Goal: Task Accomplishment & Management: Complete application form

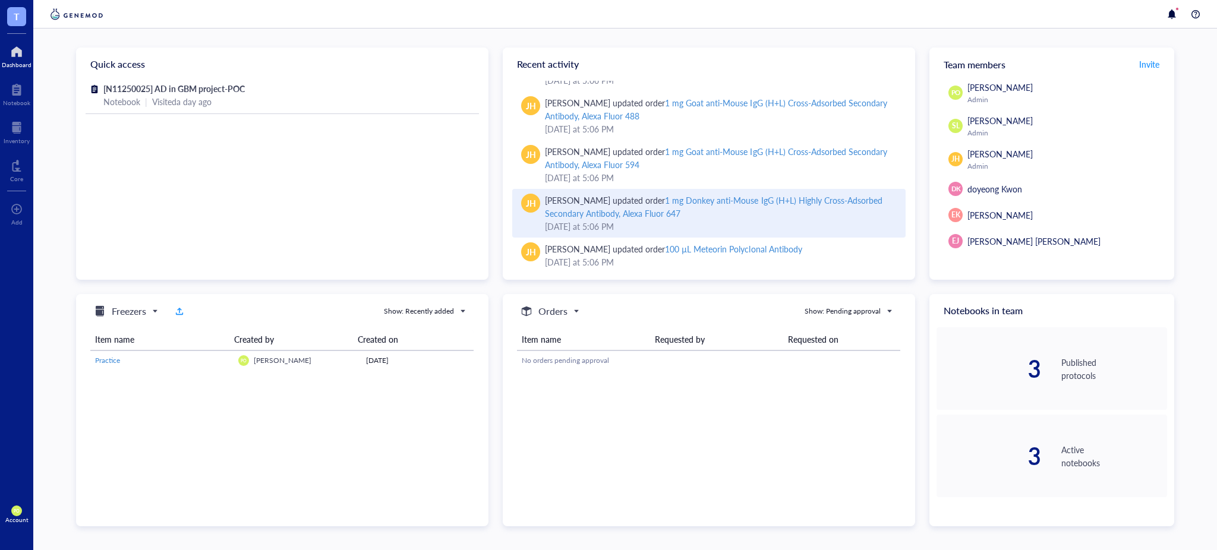
scroll to position [174, 0]
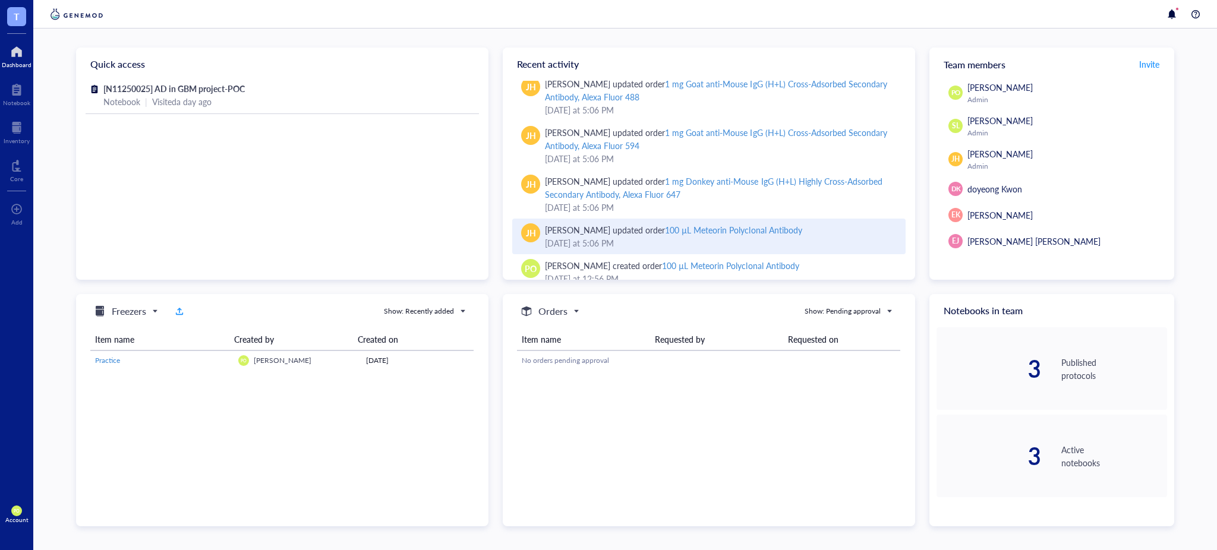
click at [735, 225] on div "100 µL Meteorin Polyclonal Antibody" at bounding box center [733, 230] width 137 height 12
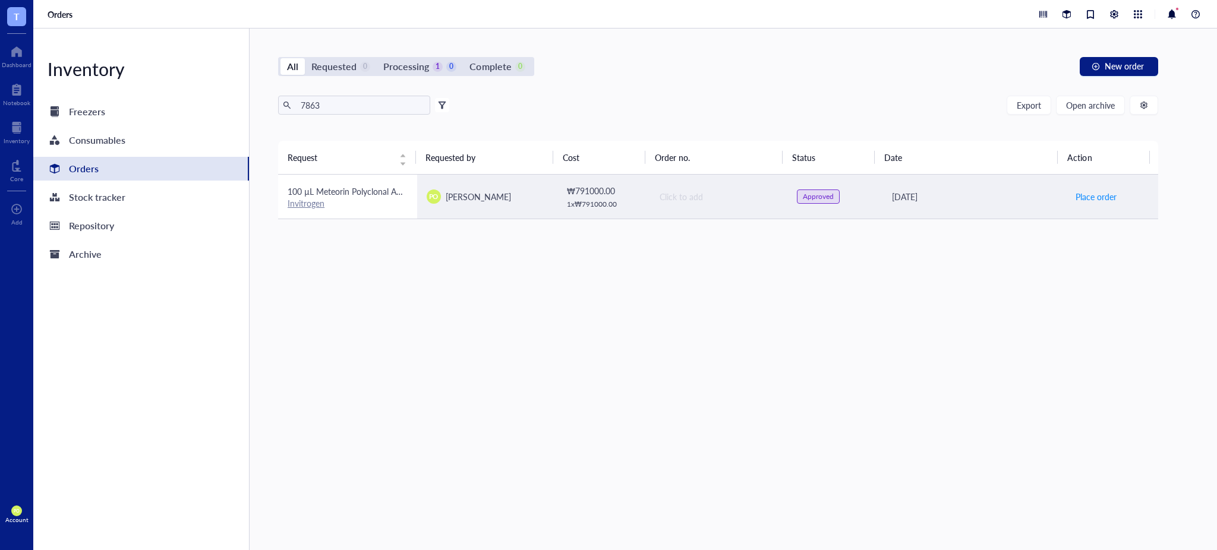
click at [357, 187] on span "100 µL Meteorin Polyclonal Antibody" at bounding box center [356, 191] width 137 height 12
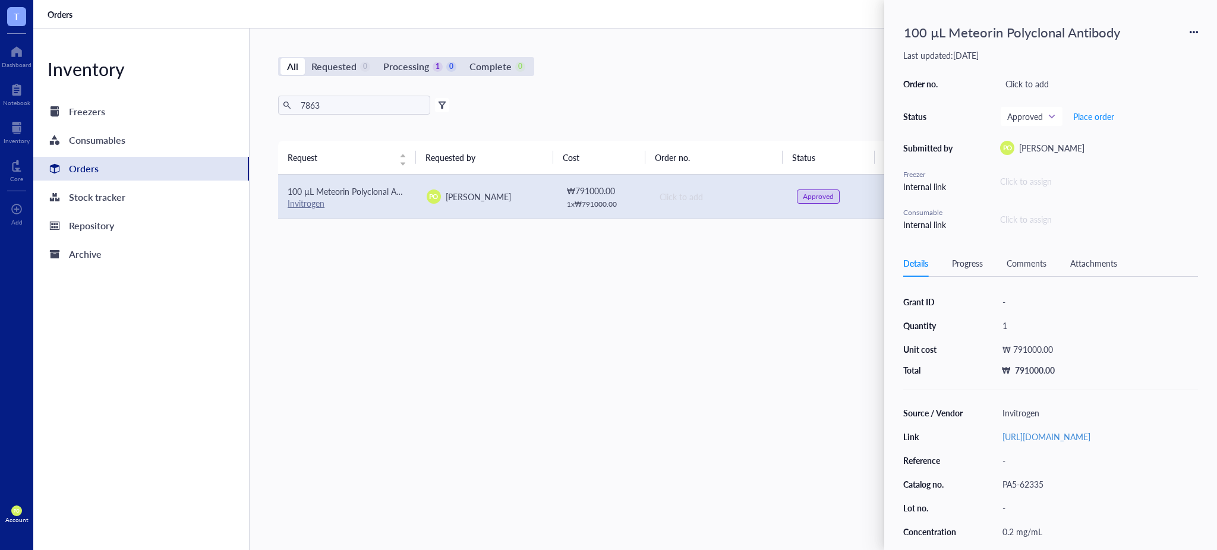
click at [930, 38] on div "100 µL Meteorin Polyclonal Antibody" at bounding box center [1012, 32] width 227 height 26
drag, startPoint x: 946, startPoint y: 33, endPoint x: 933, endPoint y: 33, distance: 13.1
click at [933, 33] on input "100 µL Meteorin Polyclonal Antibody" at bounding box center [1023, 32] width 248 height 25
click at [530, 408] on div "Request Requested by Cost Order no. Status Date Action 100 µL Meteorin Polyclon…" at bounding box center [718, 318] width 880 height 354
click at [100, 165] on div "Orders" at bounding box center [141, 169] width 216 height 24
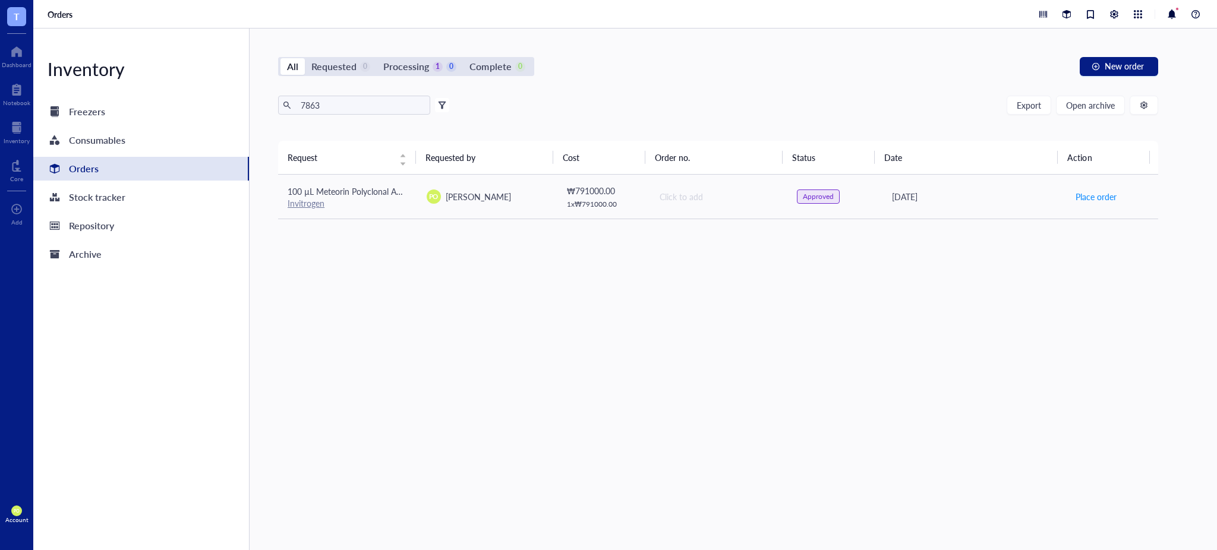
click at [84, 162] on div "Orders" at bounding box center [84, 168] width 30 height 17
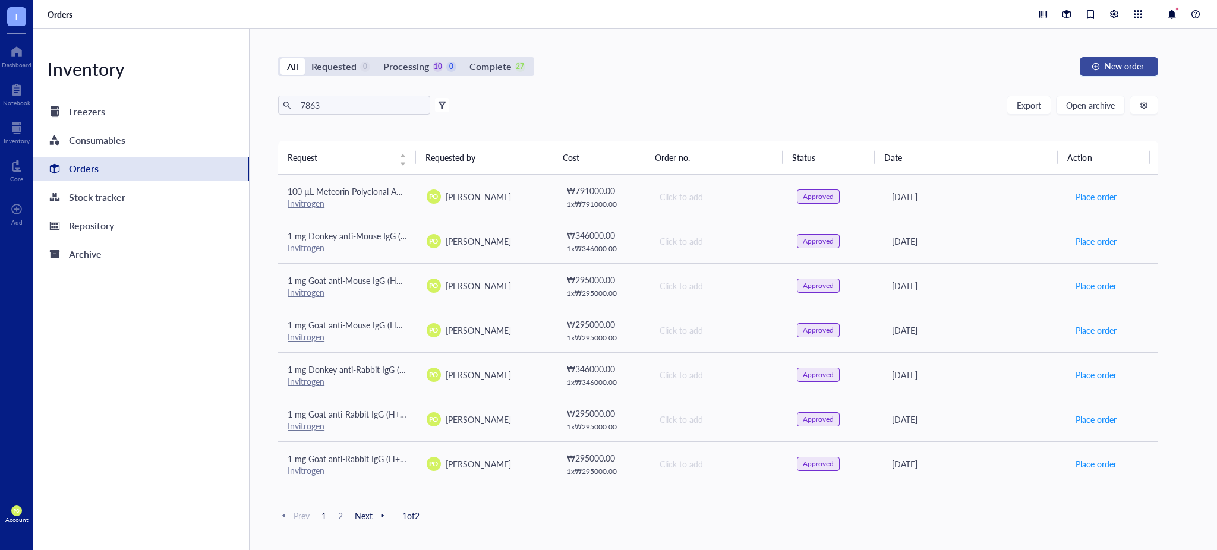
click at [1128, 67] on span "New order" at bounding box center [1124, 66] width 39 height 10
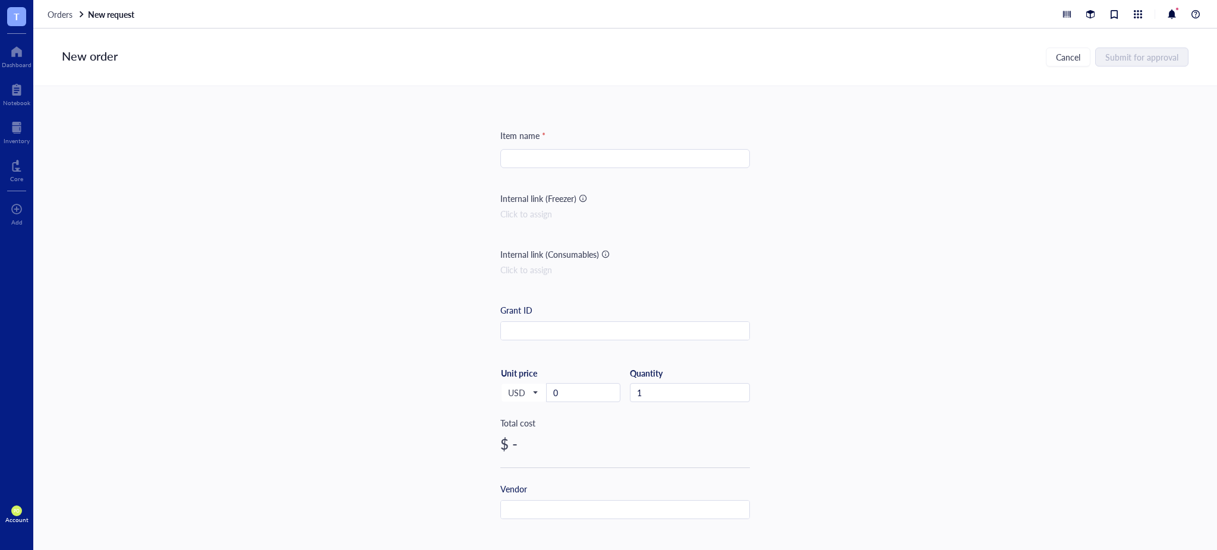
click at [535, 157] on input "search" at bounding box center [625, 159] width 235 height 18
paste input "µL"
paste input "MAGE-C2/CT10 (E7B8D) XP® Rabbit mAb"
click at [640, 156] on input "20 µL MAGE-C2/CT10 (E7B8D) XP® Rabbit mAb" at bounding box center [625, 159] width 235 height 18
type input "20 µL MAGE-C2/CT10 (E7B8D) XP Rabbit mAb"
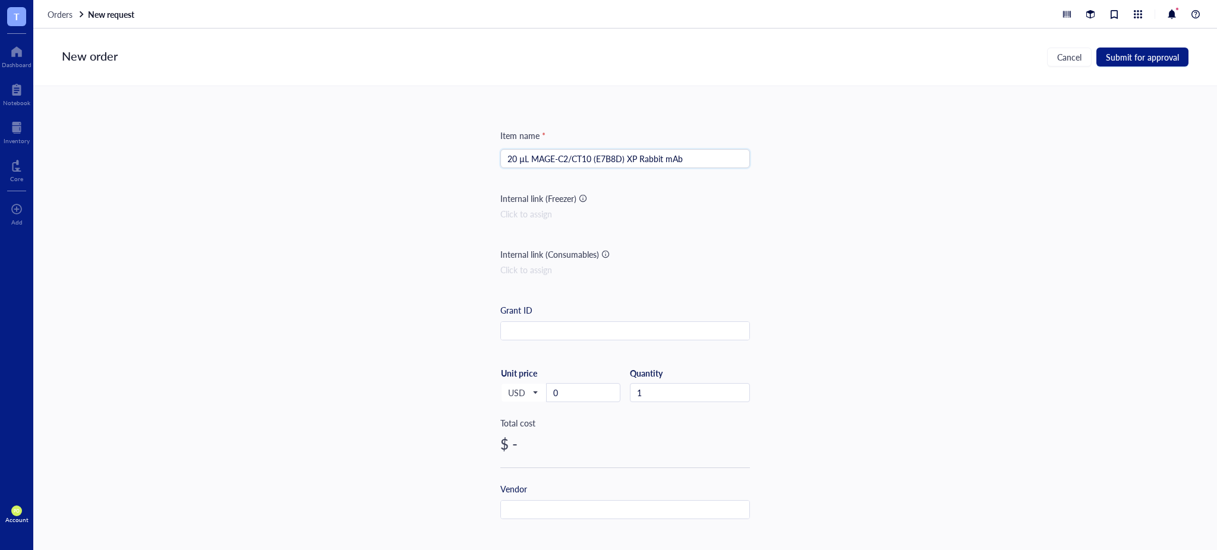
click at [940, 270] on div "Item name * 20 µL MAGE-C2/CT10 (E7B8D) XP Rabbit mAb 20 µL MAGE-C2/CT10 (E7B8D)…" at bounding box center [625, 305] width 1184 height 439
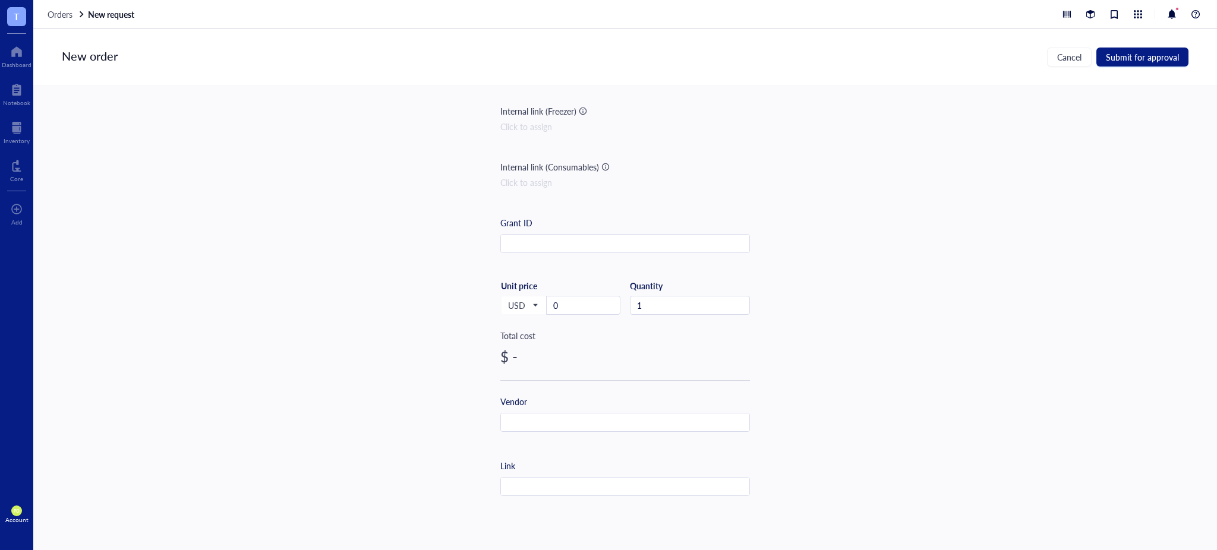
scroll to position [131, 0]
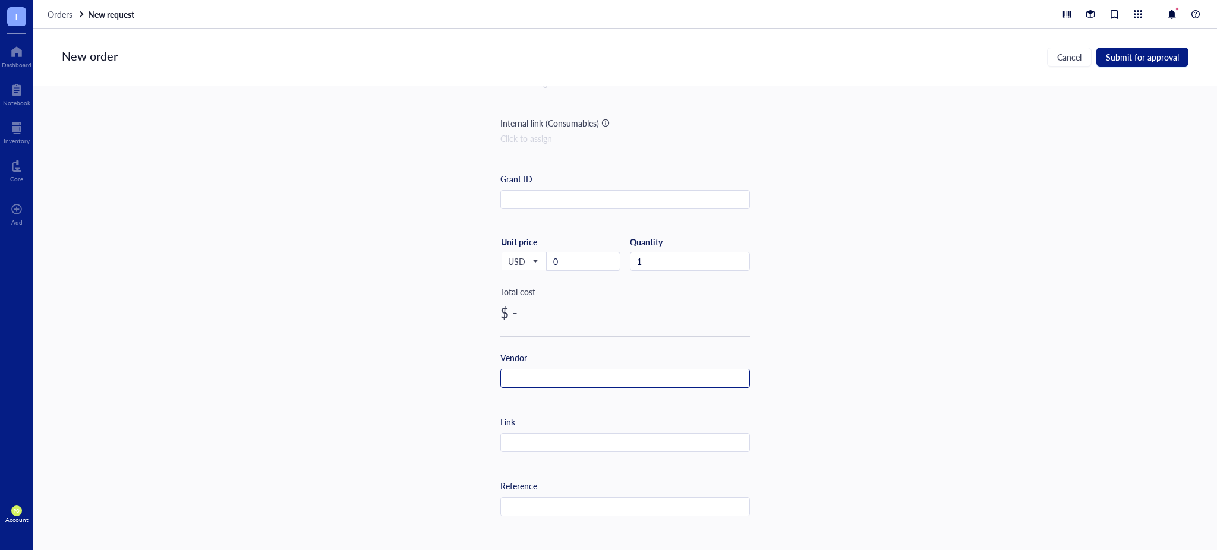
click at [524, 381] on input "text" at bounding box center [625, 379] width 248 height 19
click at [564, 509] on input "text" at bounding box center [625, 507] width 248 height 19
click at [840, 424] on div "Item name * 20 µL MAGE-C2/CT10 (E7B8D) XP Rabbit mAb Internal link (Freezer) Cl…" at bounding box center [625, 305] width 1184 height 439
click at [563, 371] on input "text" at bounding box center [625, 379] width 248 height 19
click at [558, 375] on input "C" at bounding box center [625, 379] width 248 height 19
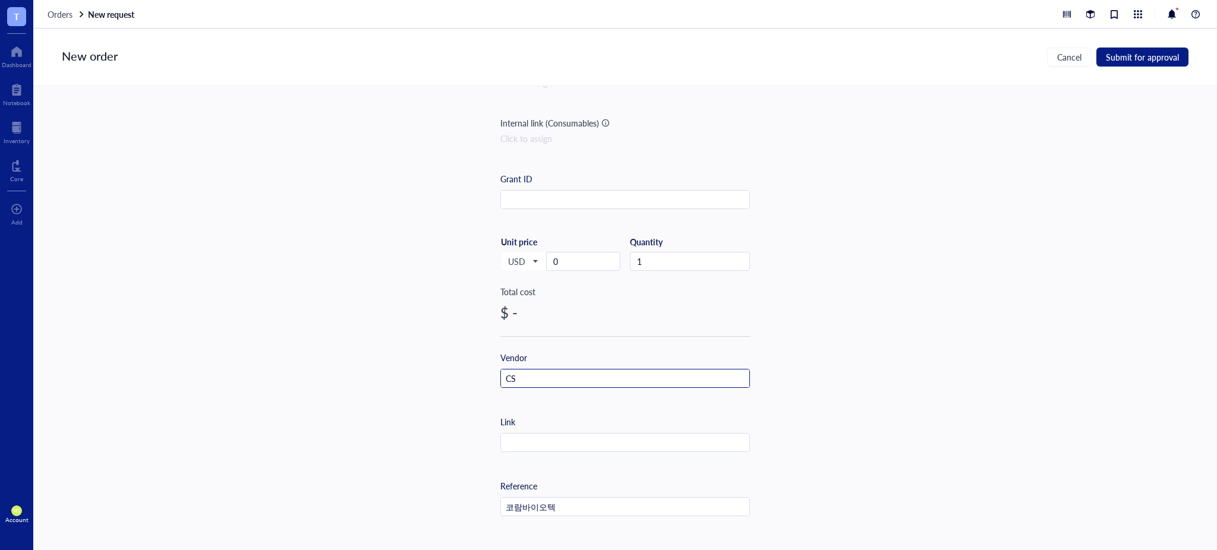
click at [557, 383] on input "CS" at bounding box center [625, 379] width 248 height 19
click at [796, 380] on div "Item name * 20 µL MAGE-C2/CT10 (E7B8D) XP Rabbit mAb Internal link (Freezer) Cl…" at bounding box center [625, 305] width 1184 height 439
click at [560, 446] on input "text" at bounding box center [625, 443] width 248 height 19
paste input "[URL][DOMAIN_NAME]"
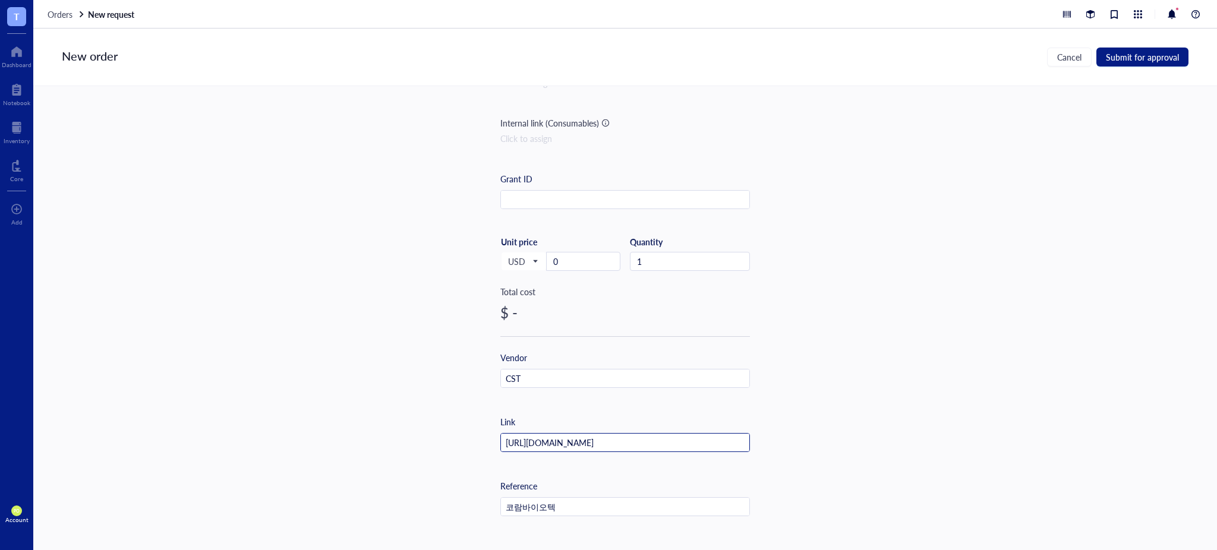
scroll to position [0, 136]
type input "[URL][DOMAIN_NAME]"
click at [930, 328] on div "Item name * 20 µL MAGE-C2/CT10 (E7B8D) XP Rabbit mAb Internal link (Freezer) Cl…" at bounding box center [625, 305] width 1184 height 439
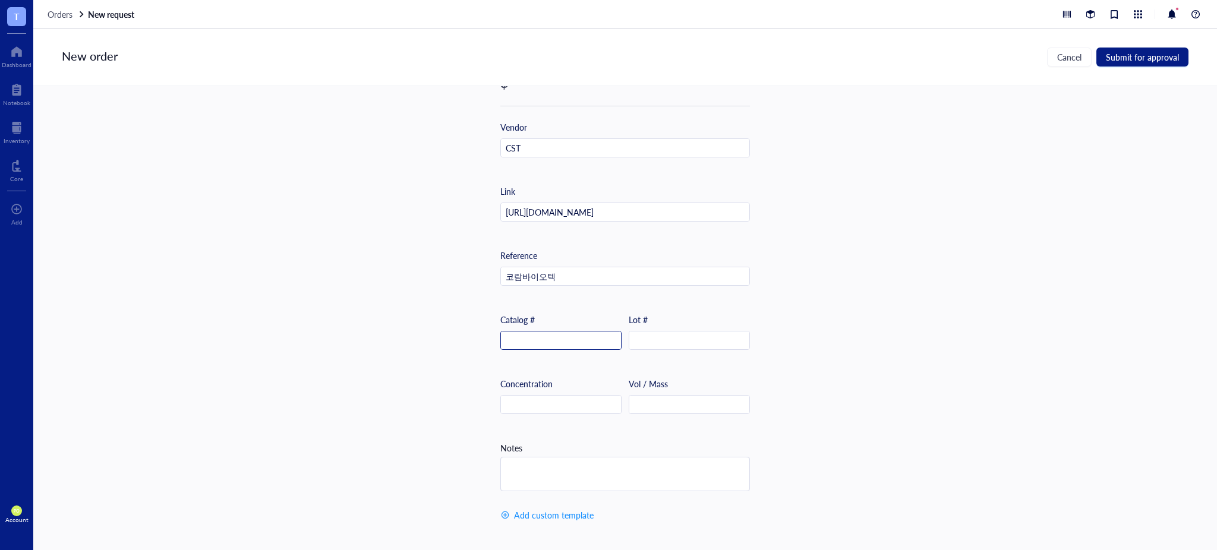
click at [554, 341] on input "text" at bounding box center [561, 341] width 120 height 19
drag, startPoint x: 791, startPoint y: 313, endPoint x: 803, endPoint y: 220, distance: 94.2
click at [791, 313] on div "Item name * 20 µL MAGE-C2/CT10 (E7B8D) XP Rabbit mAb Internal link (Freezer) Cl…" at bounding box center [625, 305] width 1184 height 439
click at [545, 472] on textarea at bounding box center [625, 474] width 248 height 33
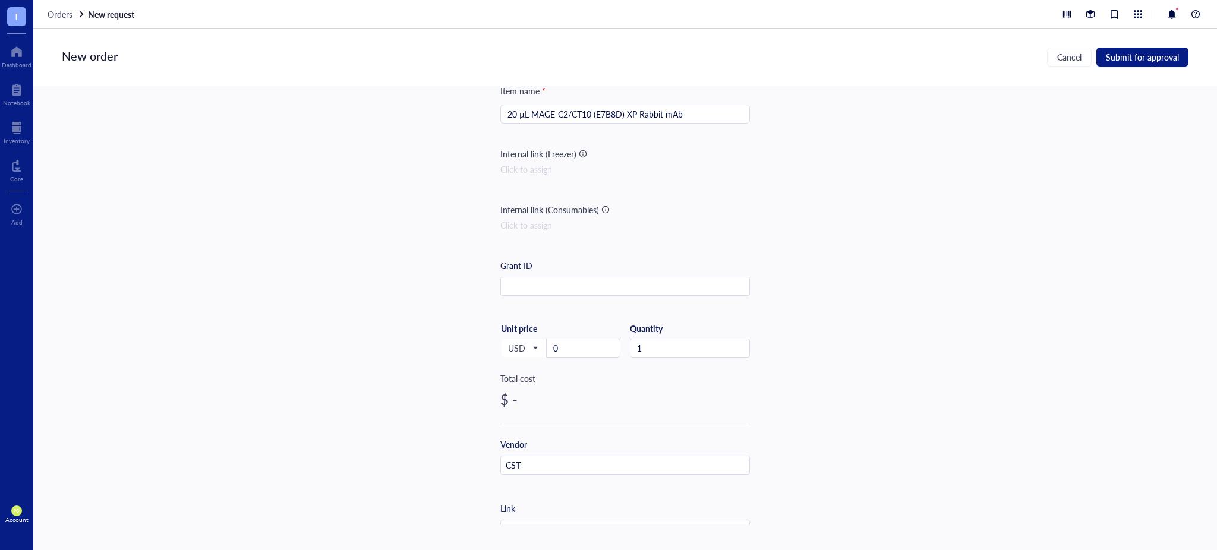
scroll to position [363, 0]
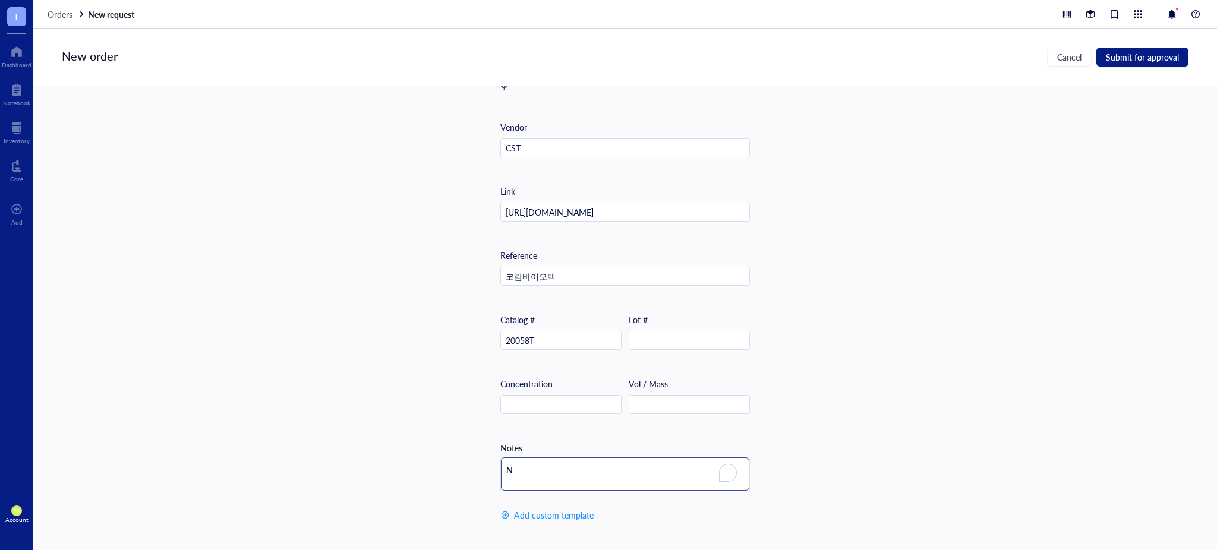
click at [537, 474] on textarea "N" at bounding box center [625, 474] width 248 height 33
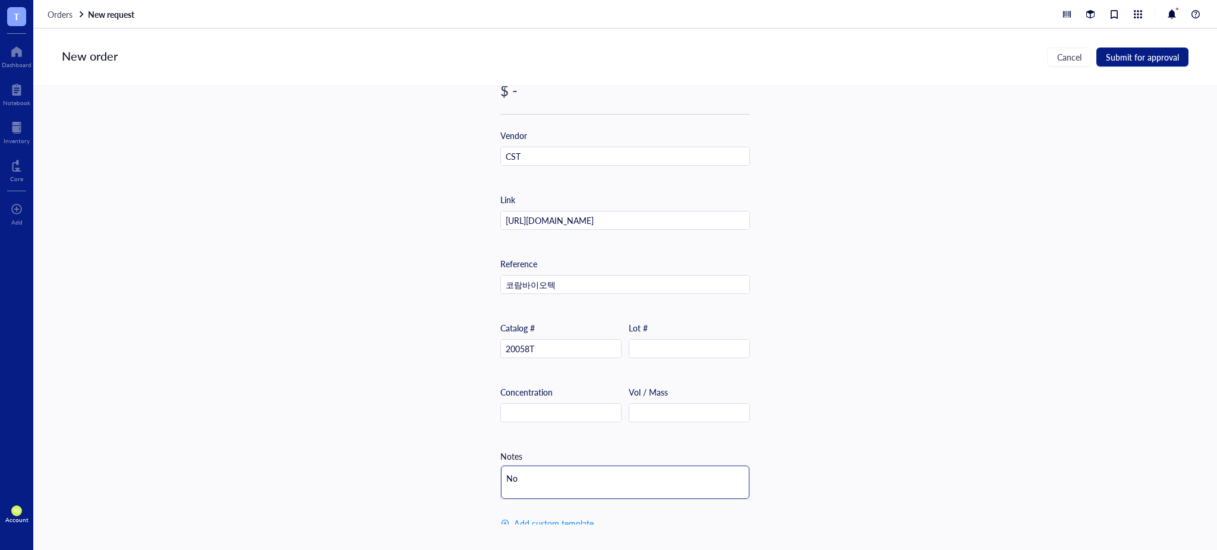
click at [528, 483] on textarea "No" at bounding box center [625, 482] width 248 height 33
type textarea "Non"
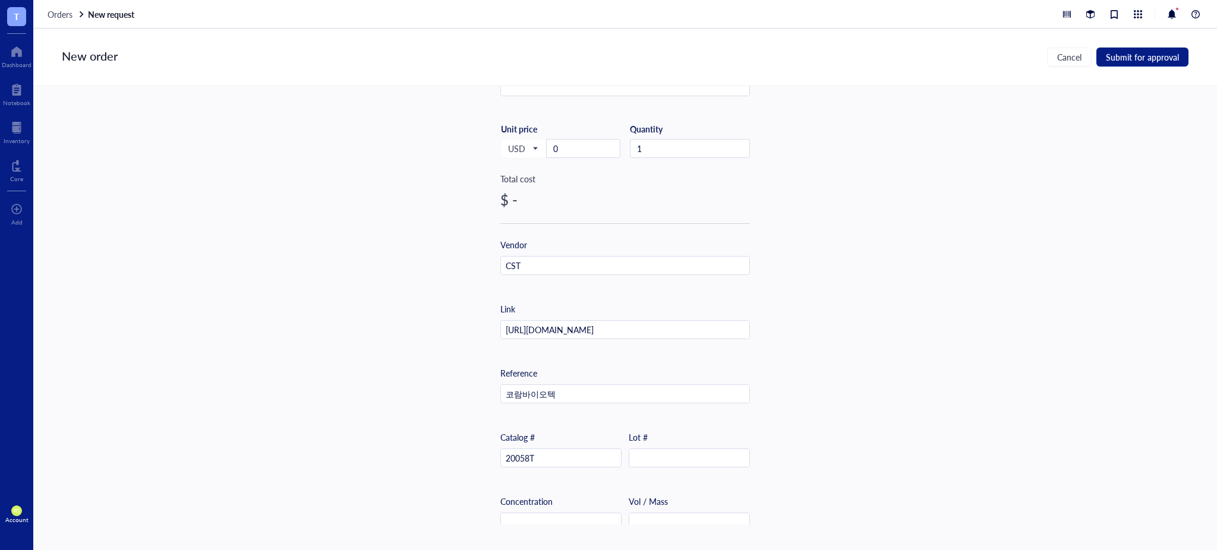
scroll to position [366, 0]
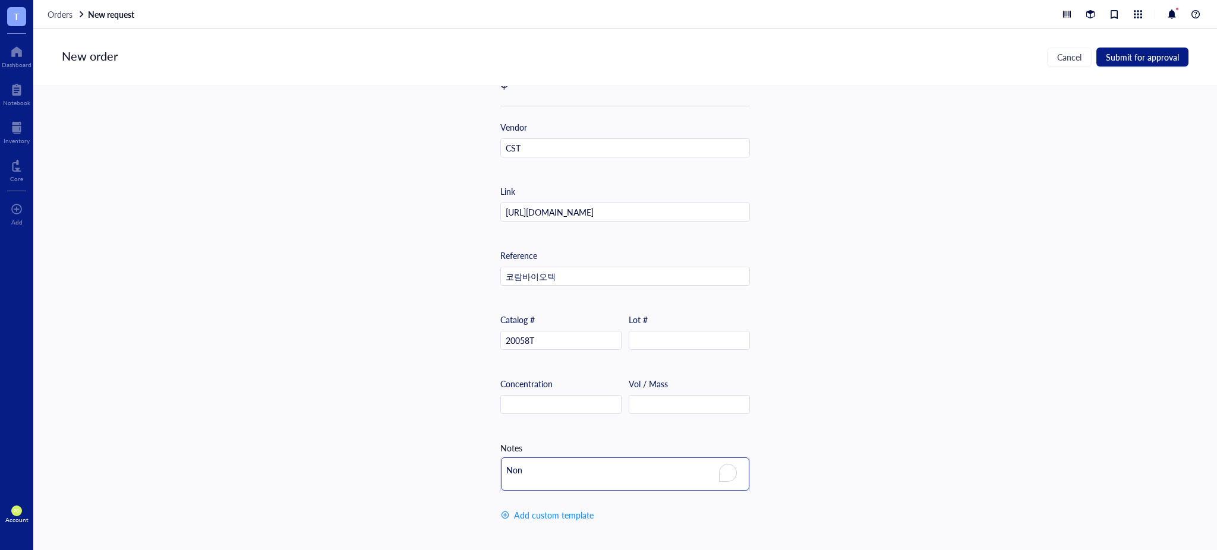
drag, startPoint x: 511, startPoint y: 463, endPoint x: 477, endPoint y: 461, distance: 34.5
click at [477, 461] on div "Item name * 20 µL MAGE-C2/CT10 (E7B8D) XP Rabbit mAb Internal link (Freezer) Cl…" at bounding box center [625, 305] width 1184 height 439
click at [825, 331] on div "Item name * 20 µL MAGE-C2/CT10 (E7B8D) XP Rabbit mAb Internal link (Freezer) Cl…" at bounding box center [625, 305] width 1184 height 439
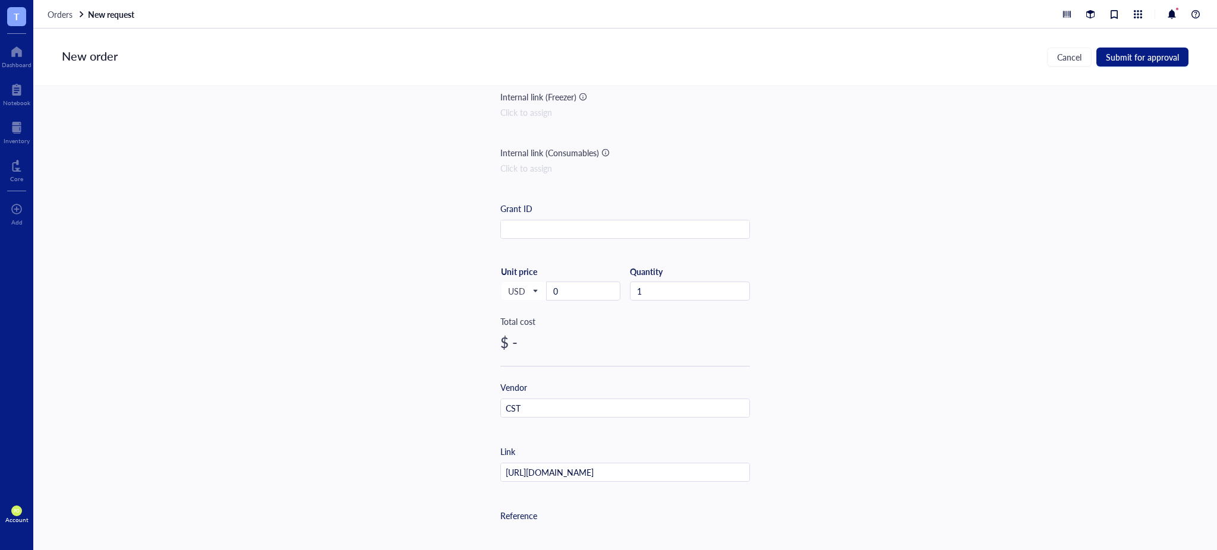
scroll to position [131, 0]
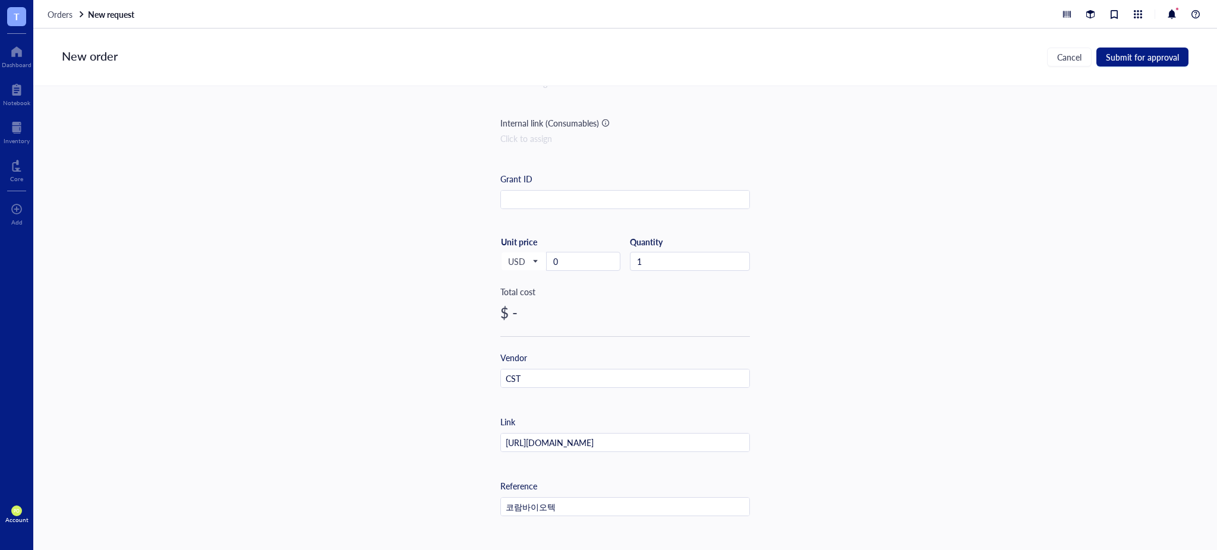
click at [805, 346] on div "Item name * 20 µL MAGE-C2/CT10 (E7B8D) XP Rabbit mAb Internal link (Freezer) Cl…" at bounding box center [625, 305] width 1184 height 439
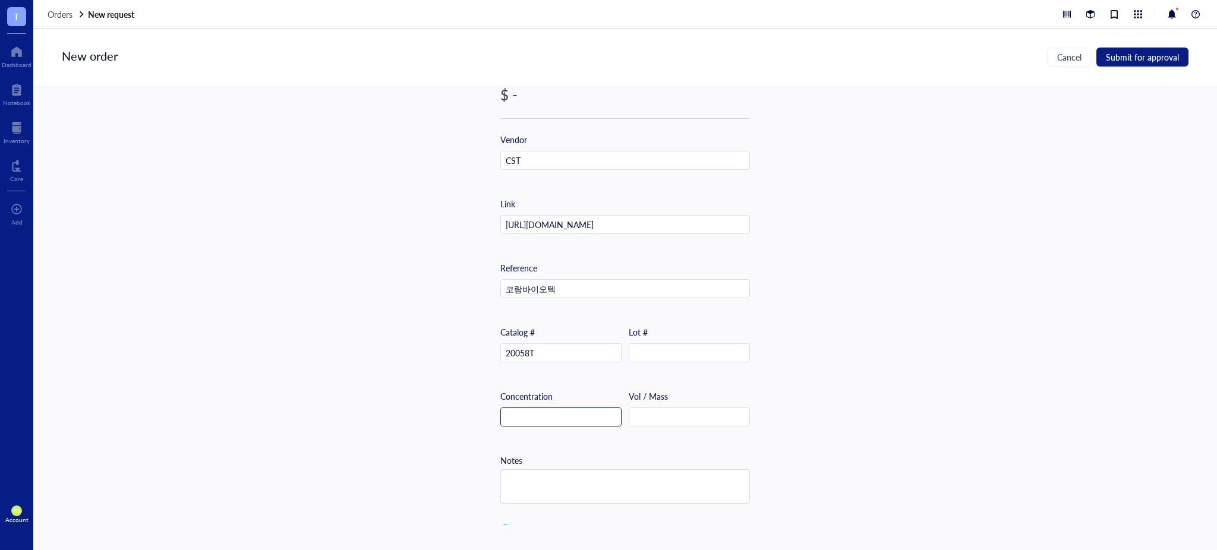
scroll to position [366, 0]
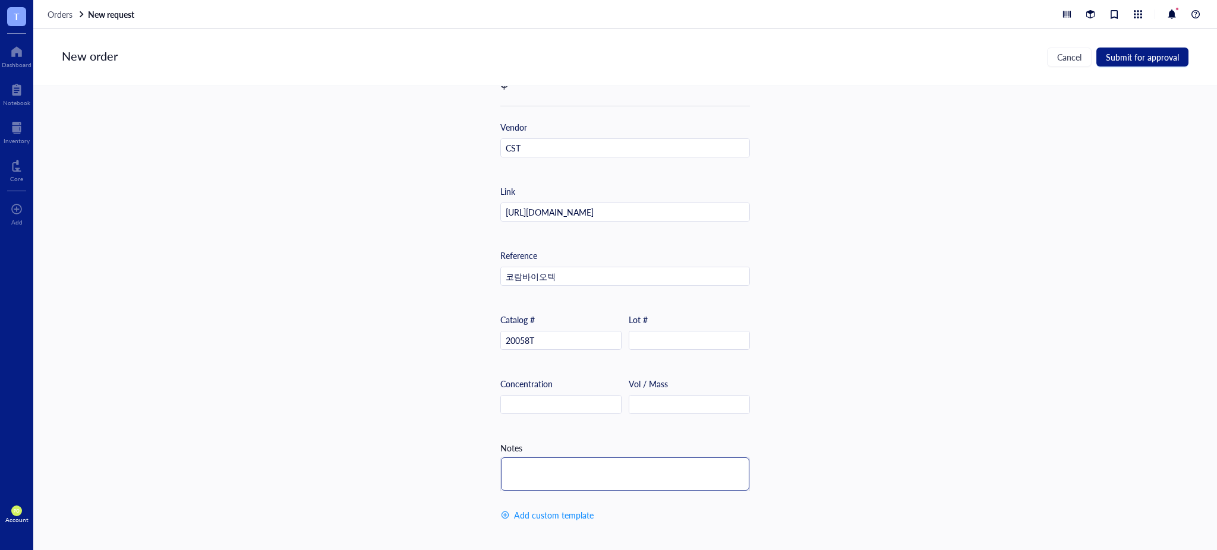
click at [590, 458] on textarea at bounding box center [625, 474] width 248 height 33
type textarea "T"
click at [535, 461] on textarea "T" at bounding box center [625, 474] width 248 height 33
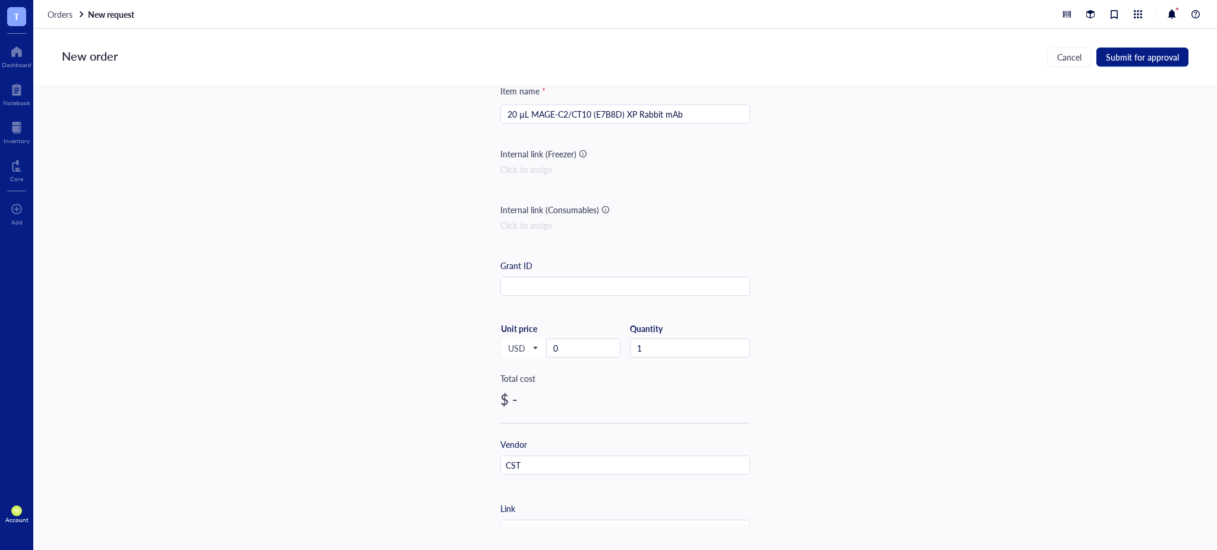
drag, startPoint x: 924, startPoint y: 355, endPoint x: 929, endPoint y: 331, distance: 24.2
click at [927, 352] on div "Item name * 20 µL MAGE-C2/CT10 (E7B8D) XP Rabbit mAb Internal link (Freezer) Cl…" at bounding box center [625, 305] width 1184 height 439
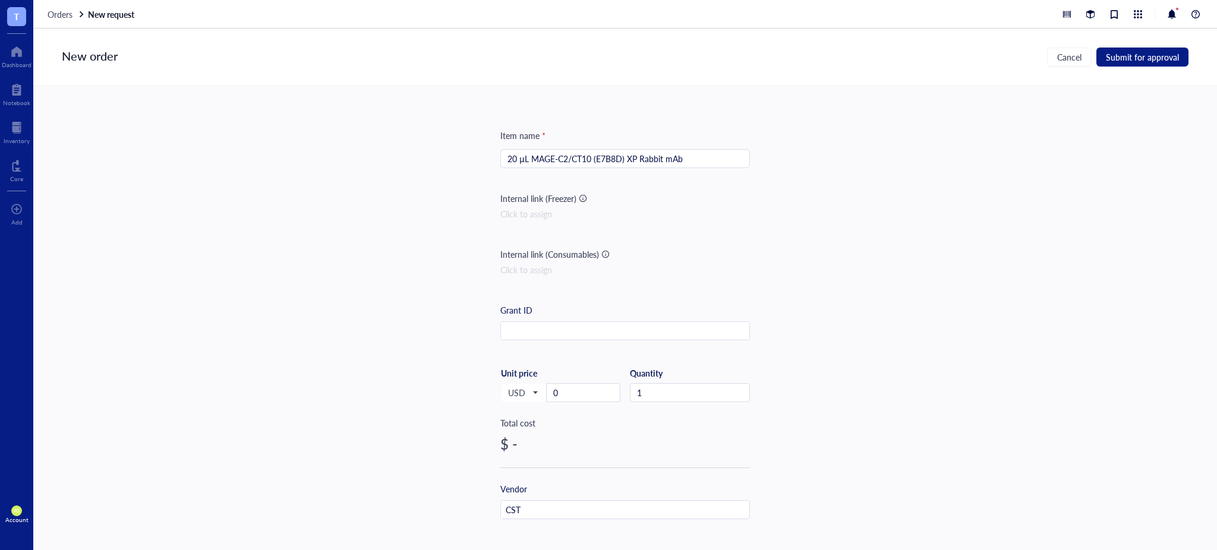
scroll to position [131, 0]
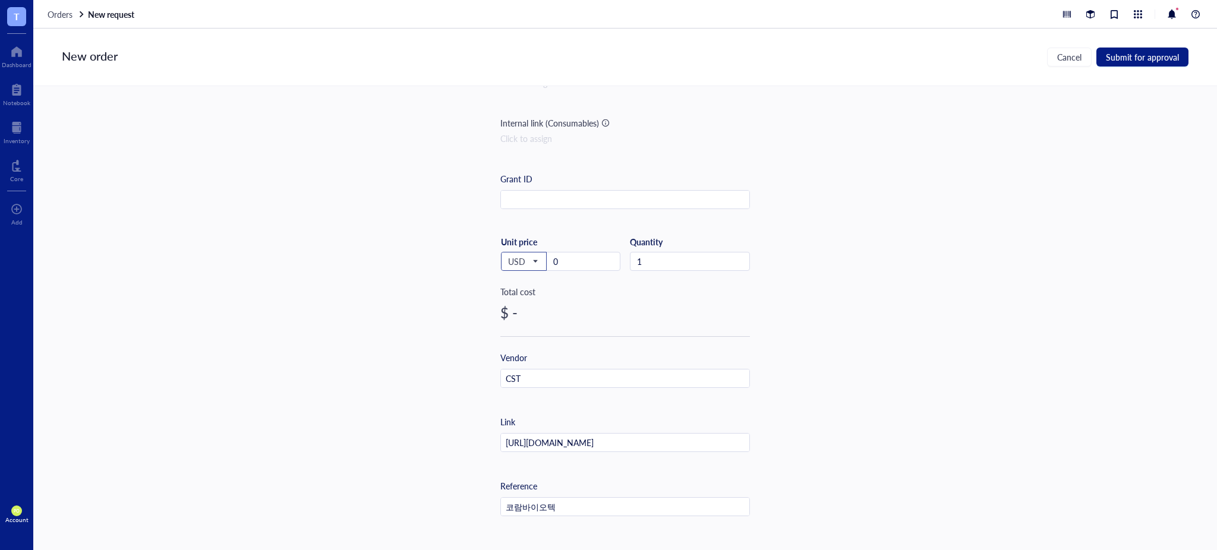
click at [521, 256] on span "USD" at bounding box center [522, 261] width 29 height 11
click at [911, 278] on div "Item name * 20 µL MAGE-C2/CT10 (E7B8D) XP Rabbit mAb Internal link (Freezer) Cl…" at bounding box center [625, 305] width 1184 height 439
click at [521, 256] on span "USD" at bounding box center [522, 261] width 29 height 11
click at [518, 416] on div "KRW" at bounding box center [524, 415] width 30 height 13
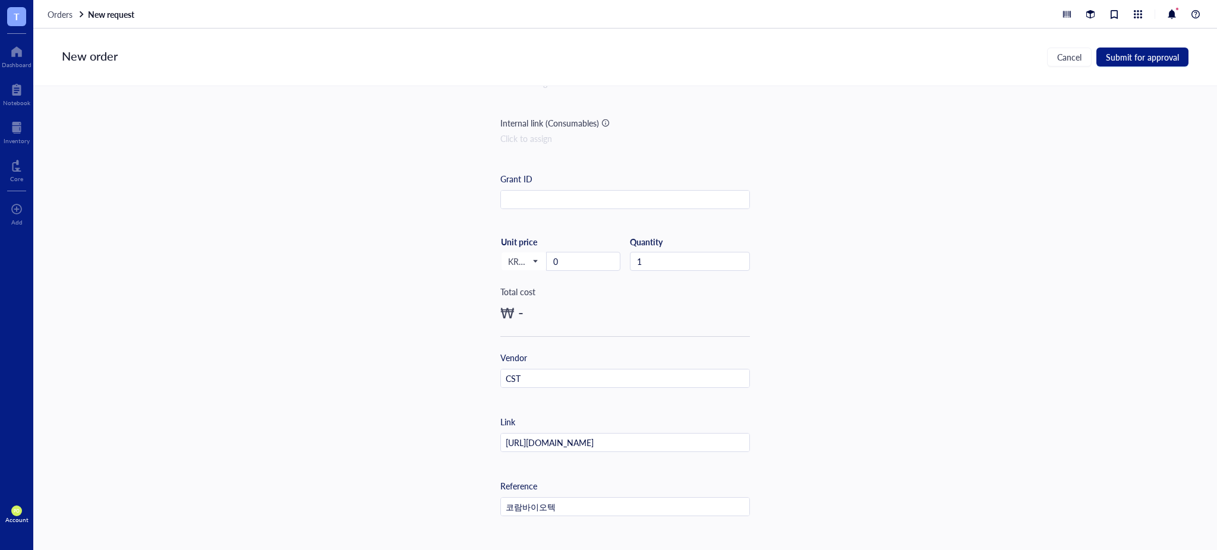
click at [861, 280] on div "Item name * 20 µL MAGE-C2/CT10 (E7B8D) XP Rabbit mAb Internal link (Freezer) Cl…" at bounding box center [625, 305] width 1184 height 439
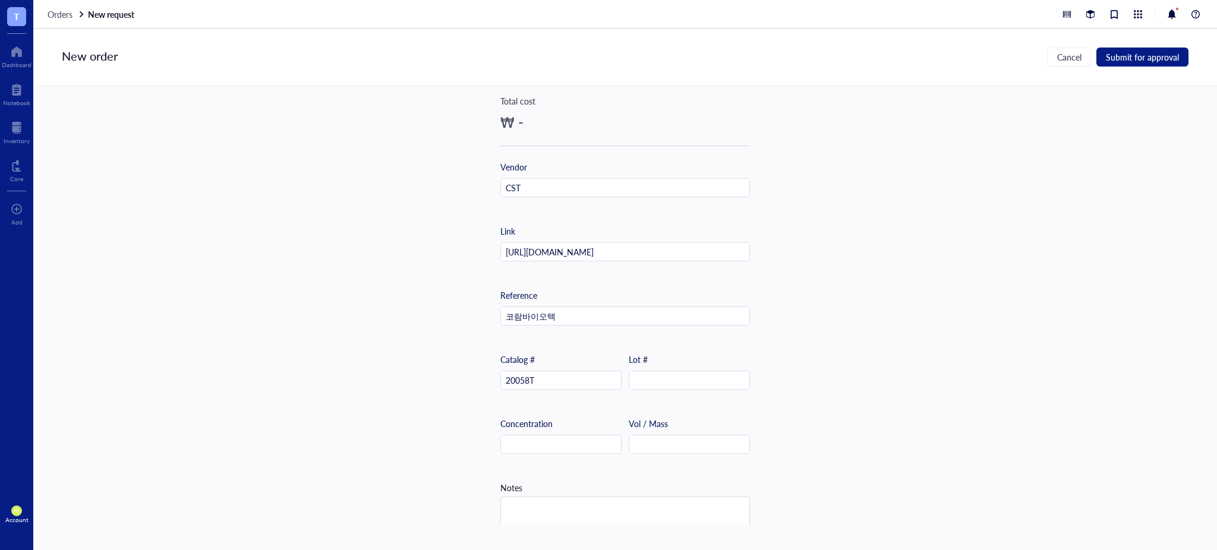
scroll to position [366, 0]
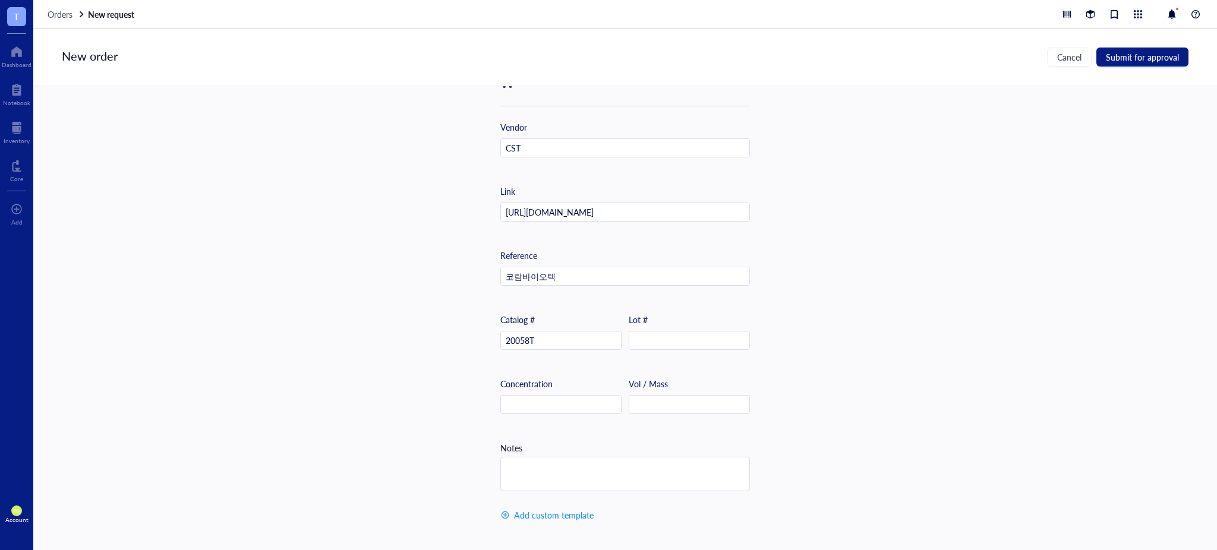
click at [848, 357] on div "Item name * 20 µL MAGE-C2/CT10 (E7B8D) XP Rabbit mAb Internal link (Freezer) Cl…" at bounding box center [625, 305] width 1184 height 439
click at [1151, 61] on span "Submit for approval" at bounding box center [1142, 57] width 73 height 10
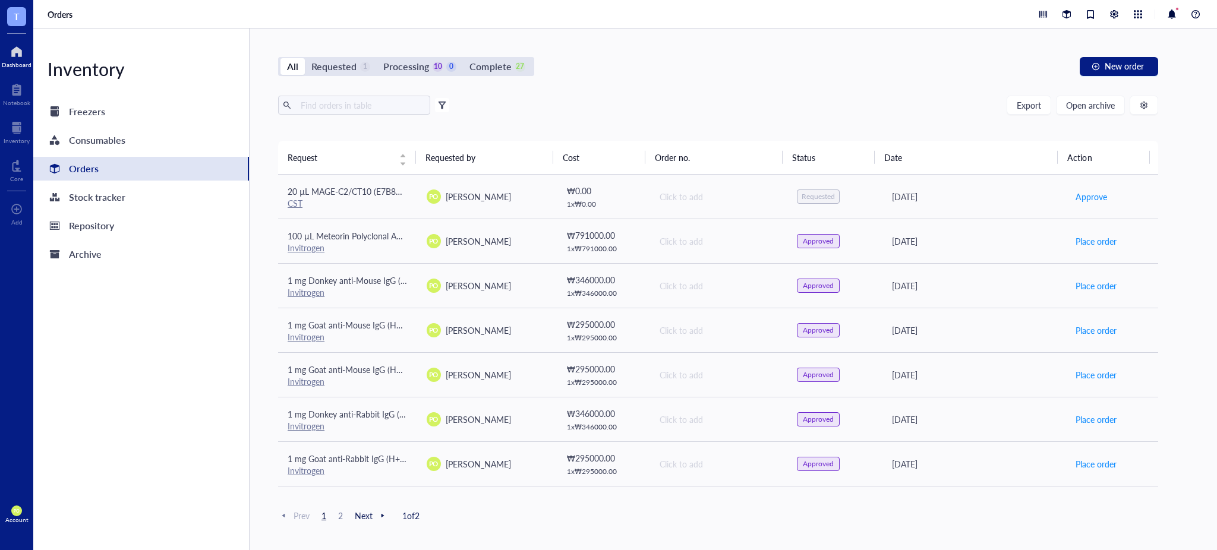
click at [17, 52] on div at bounding box center [17, 51] width 30 height 19
